Goal: Task Accomplishment & Management: Manage account settings

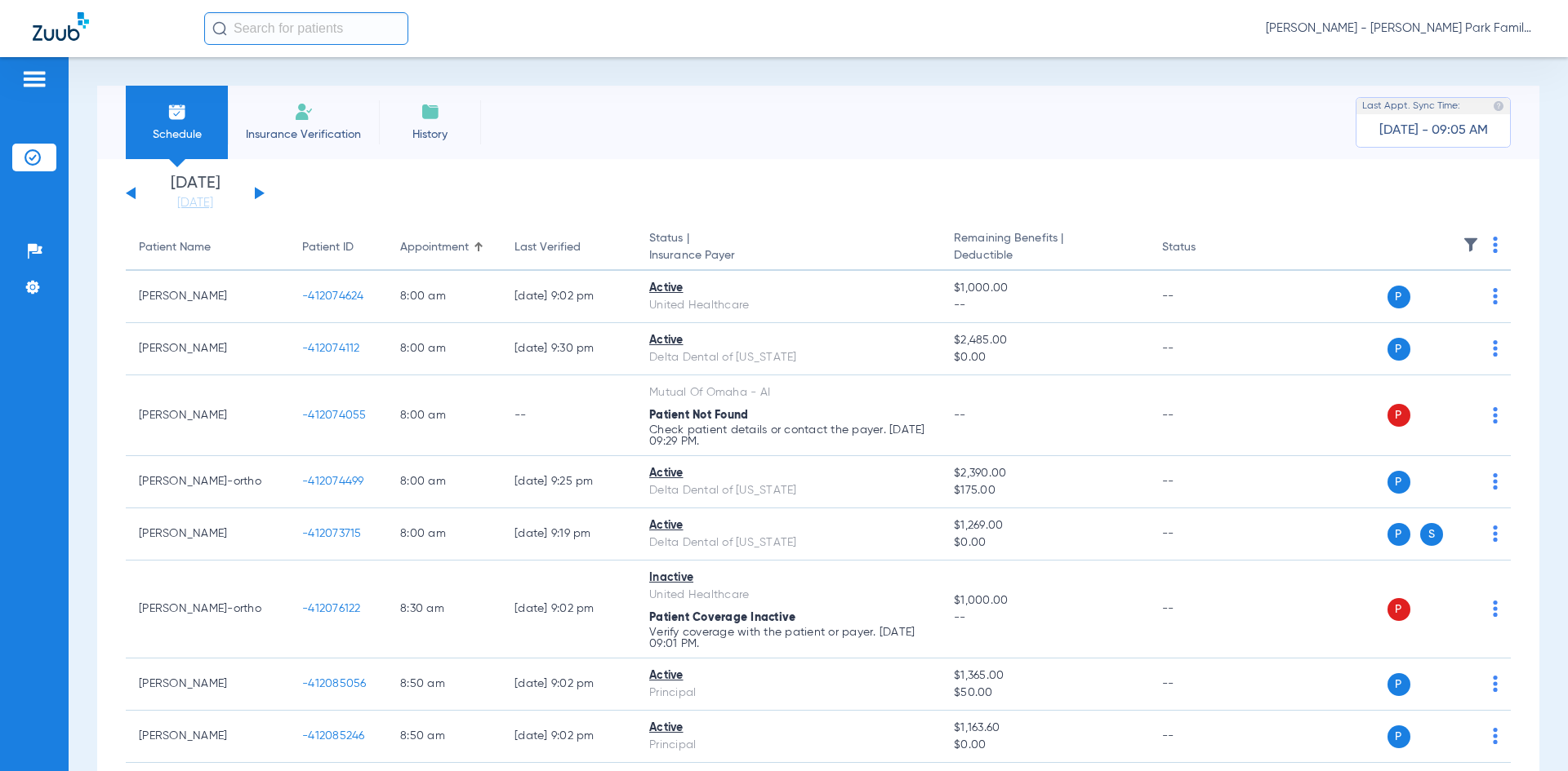
click at [257, 195] on button at bounding box center [259, 193] width 10 height 12
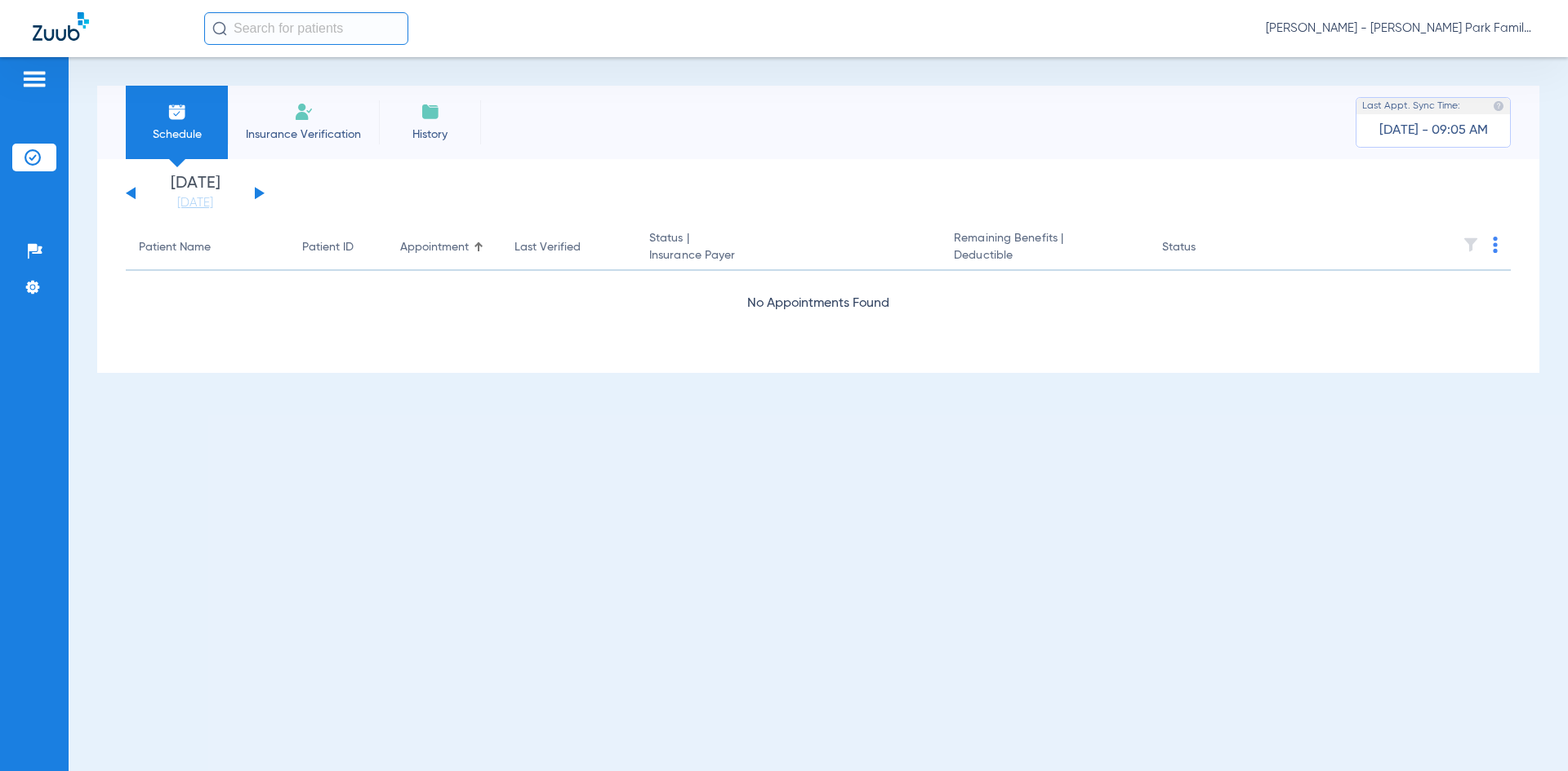
click at [257, 195] on button at bounding box center [259, 193] width 10 height 12
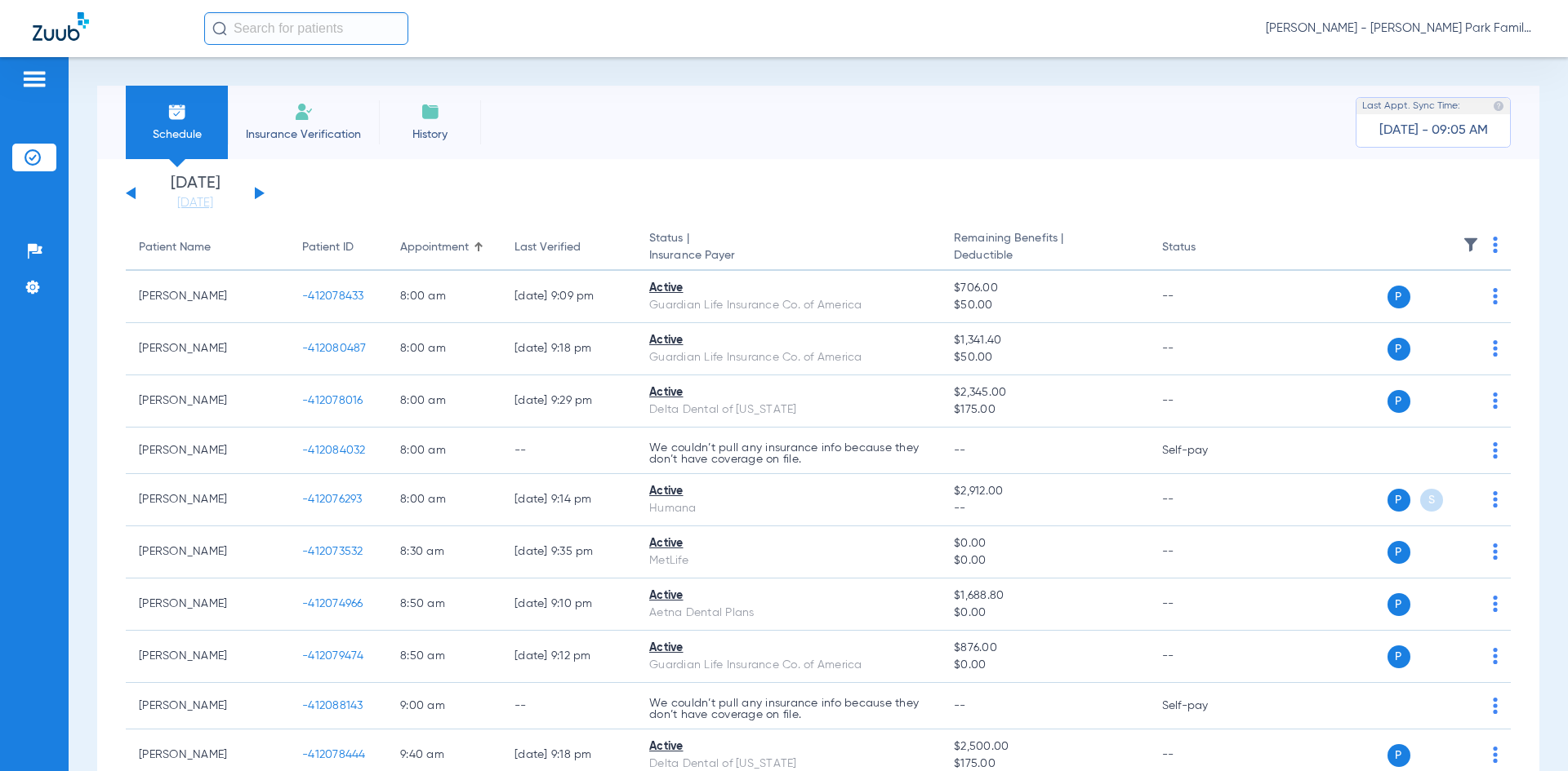
click at [1463, 242] on img at bounding box center [1471, 245] width 17 height 17
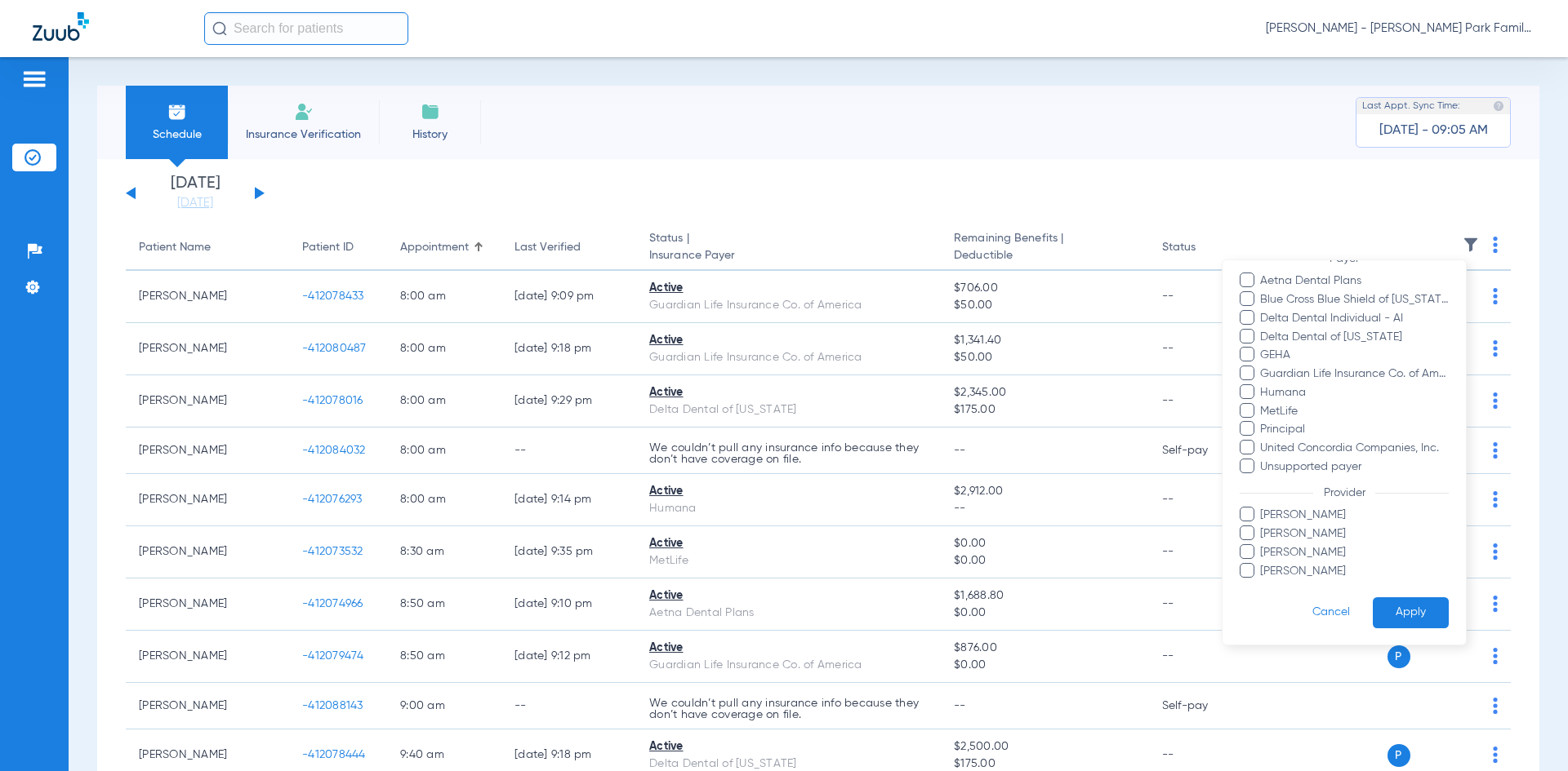
scroll to position [124, 0]
click at [1252, 516] on span at bounding box center [1247, 513] width 15 height 15
click at [1263, 525] on input "[PERSON_NAME]" at bounding box center [1263, 525] width 0 height 0
drag, startPoint x: 1368, startPoint y: 604, endPoint x: 1456, endPoint y: 576, distance: 92.3
click at [1373, 604] on button "Apply" at bounding box center [1410, 612] width 76 height 32
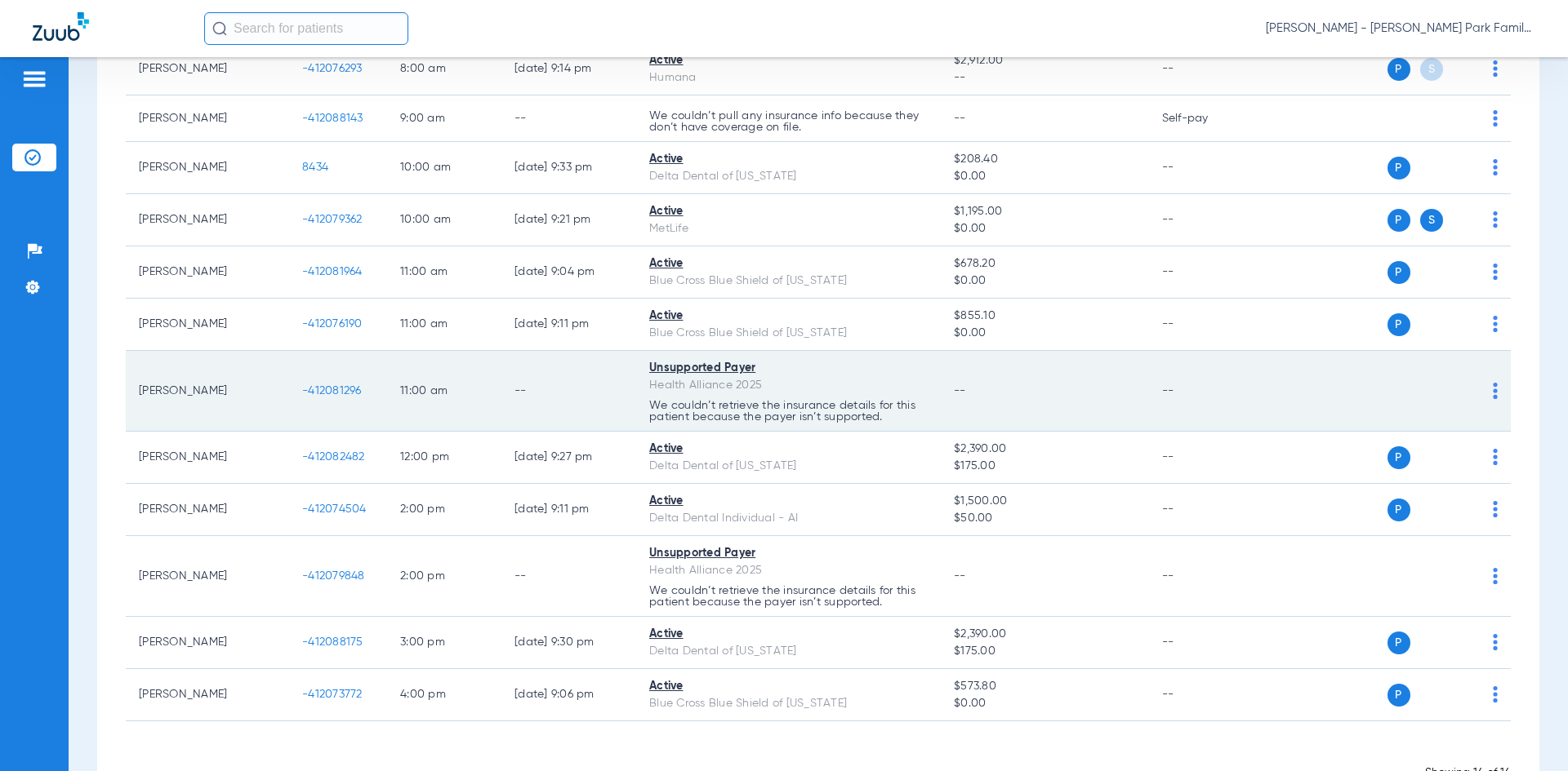
scroll to position [381, 0]
